Goal: Task Accomplishment & Management: Use online tool/utility

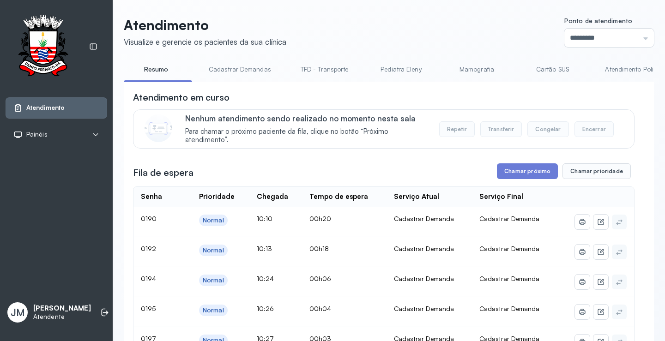
click at [512, 163] on button "Chamar próximo" at bounding box center [527, 171] width 61 height 16
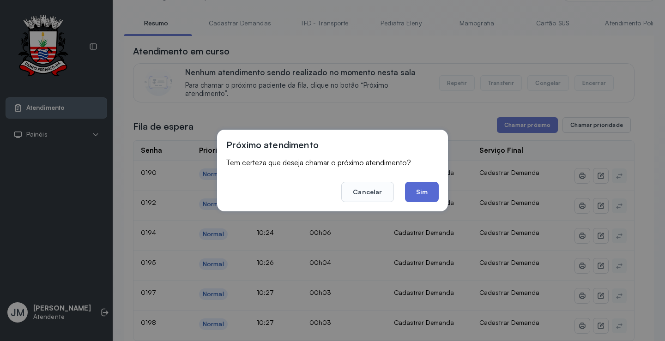
click at [429, 190] on button "Sim" at bounding box center [422, 192] width 34 height 20
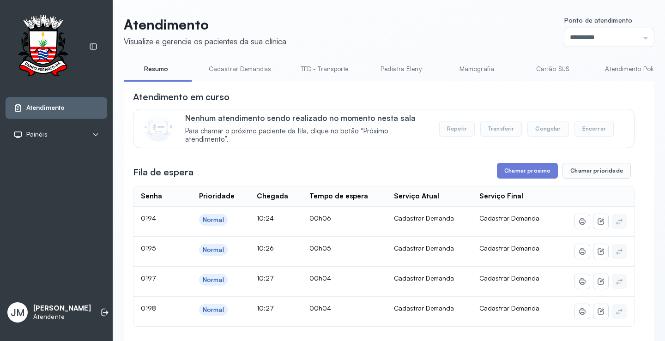
scroll to position [46, 0]
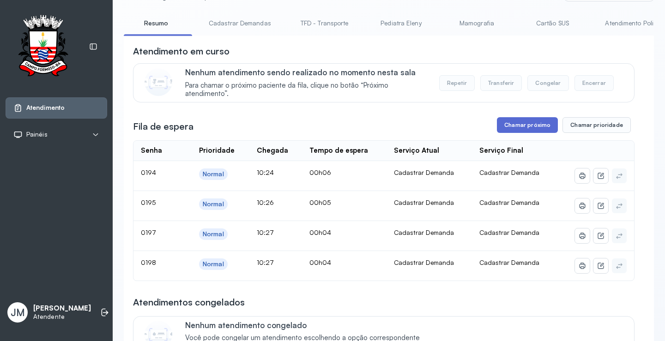
click at [517, 130] on button "Chamar próximo" at bounding box center [527, 125] width 61 height 16
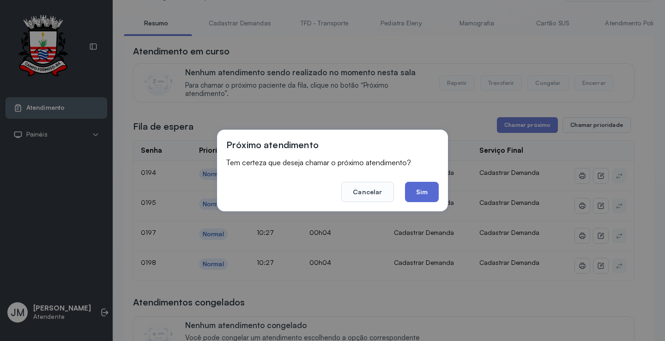
click at [426, 186] on button "Sim" at bounding box center [422, 192] width 34 height 20
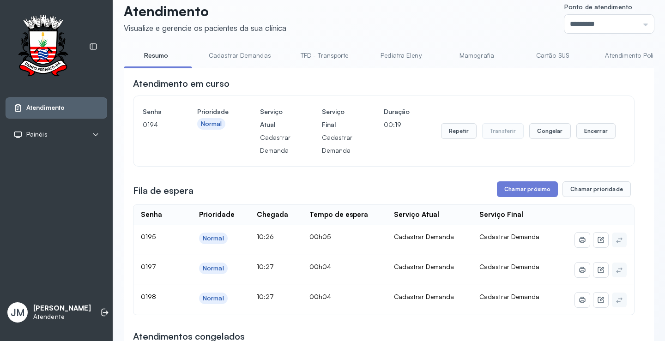
scroll to position [0, 0]
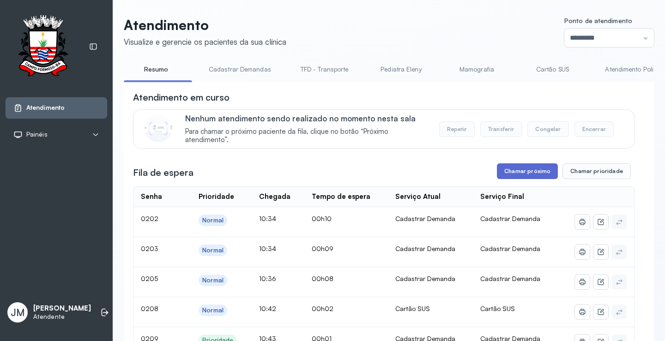
click at [525, 169] on button "Chamar próximo" at bounding box center [527, 171] width 61 height 16
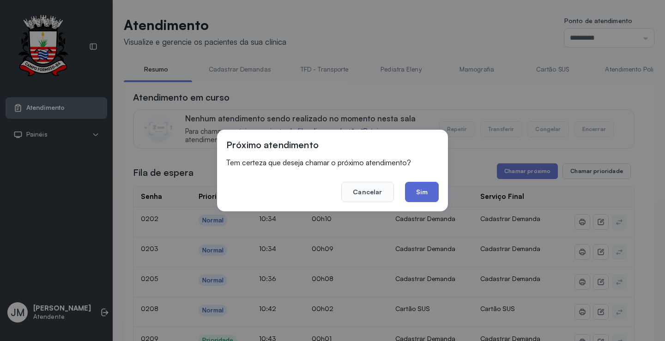
click at [426, 196] on button "Sim" at bounding box center [422, 192] width 34 height 20
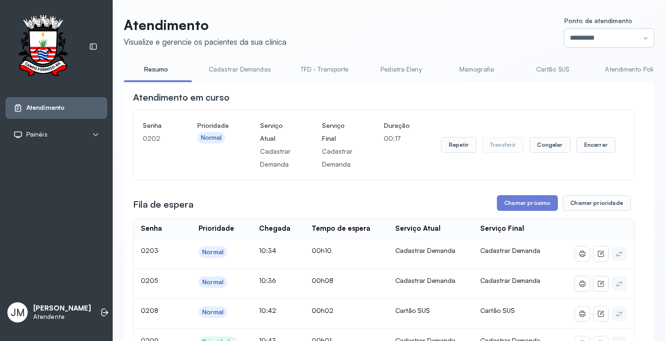
click at [636, 35] on input "*********" at bounding box center [609, 38] width 90 height 18
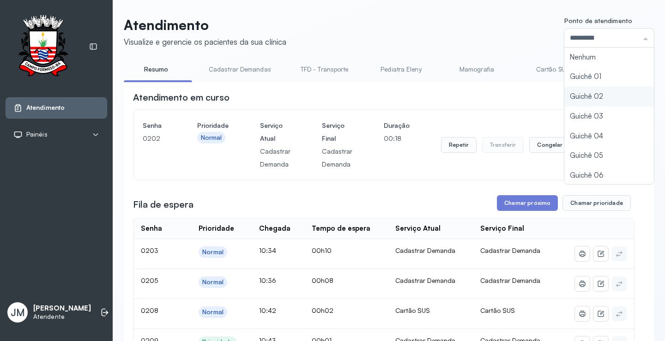
type input "*********"
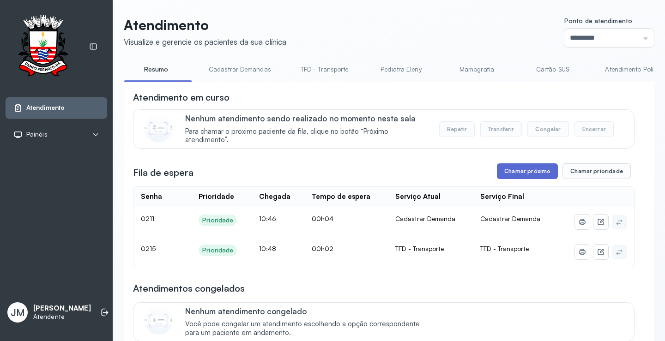
click at [525, 179] on button "Chamar próximo" at bounding box center [527, 171] width 61 height 16
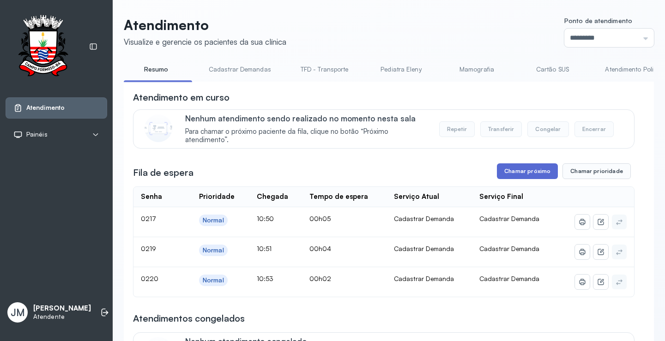
click at [523, 170] on button "Chamar próximo" at bounding box center [527, 171] width 61 height 16
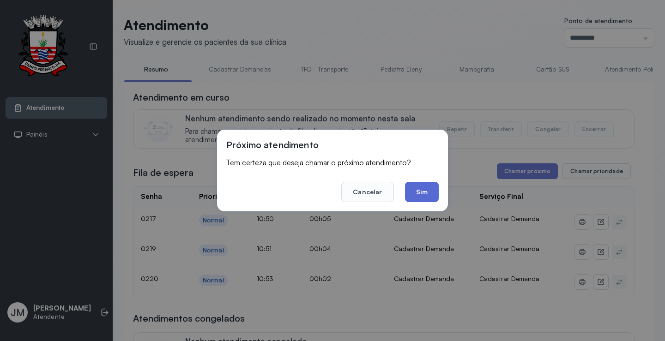
click at [418, 190] on button "Sim" at bounding box center [422, 192] width 34 height 20
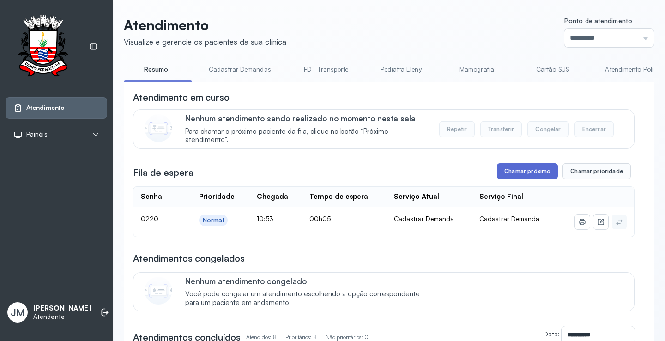
click at [532, 174] on button "Chamar próximo" at bounding box center [527, 171] width 61 height 16
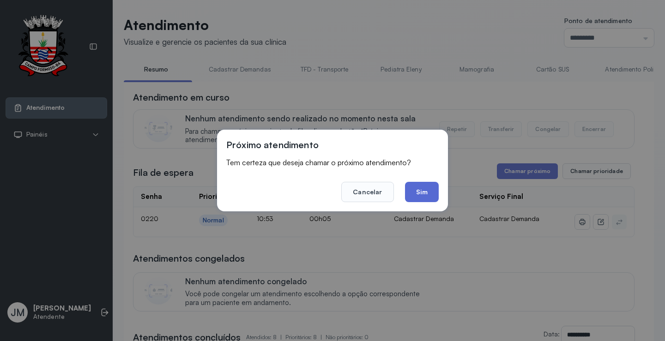
click at [432, 188] on button "Sim" at bounding box center [422, 192] width 34 height 20
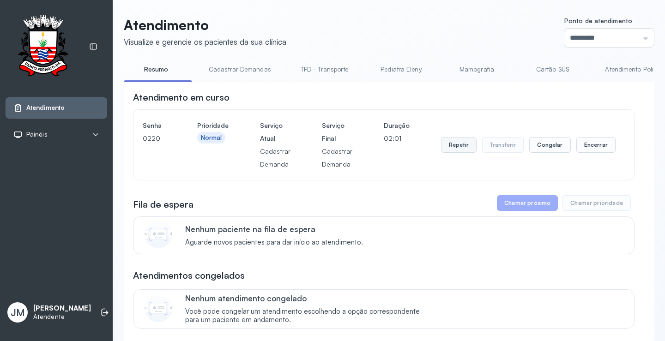
click at [455, 146] on button "Repetir" at bounding box center [459, 145] width 36 height 16
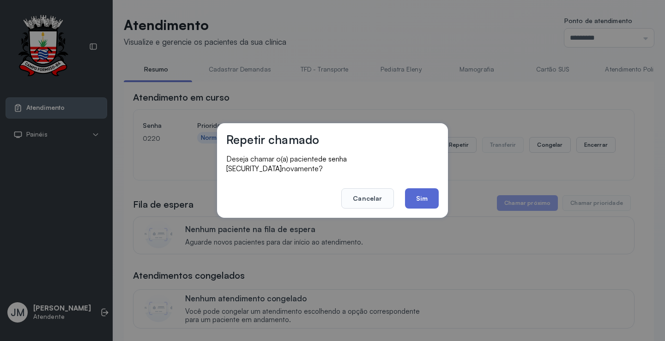
click at [426, 188] on button "Sim" at bounding box center [422, 198] width 34 height 20
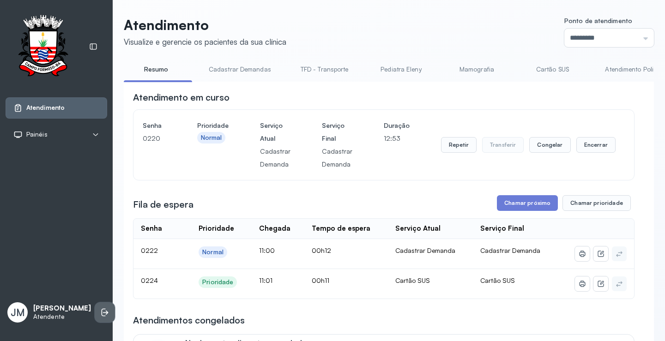
click at [100, 308] on icon at bounding box center [104, 312] width 9 height 9
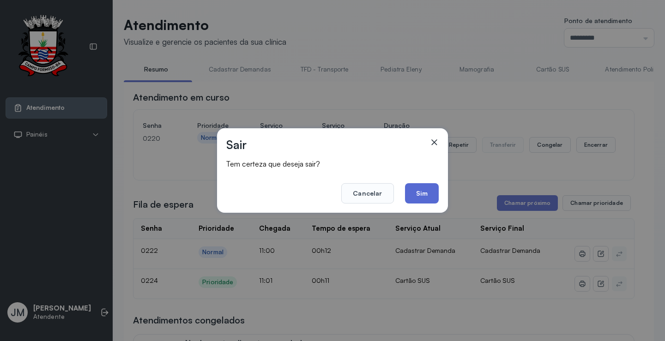
click at [421, 197] on button "Sim" at bounding box center [422, 193] width 34 height 20
